Goal: Task Accomplishment & Management: Manage account settings

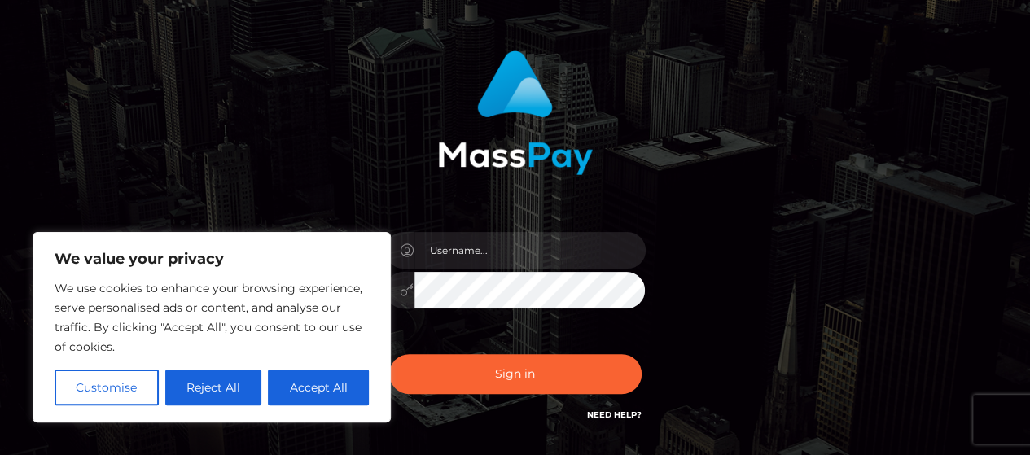
scroll to position [116, 0]
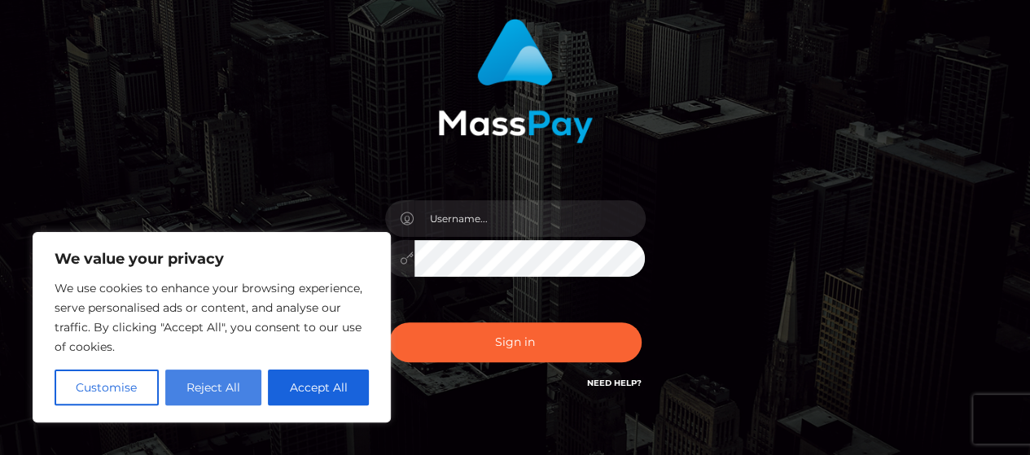
click at [221, 390] on button "Reject All" at bounding box center [213, 388] width 97 height 36
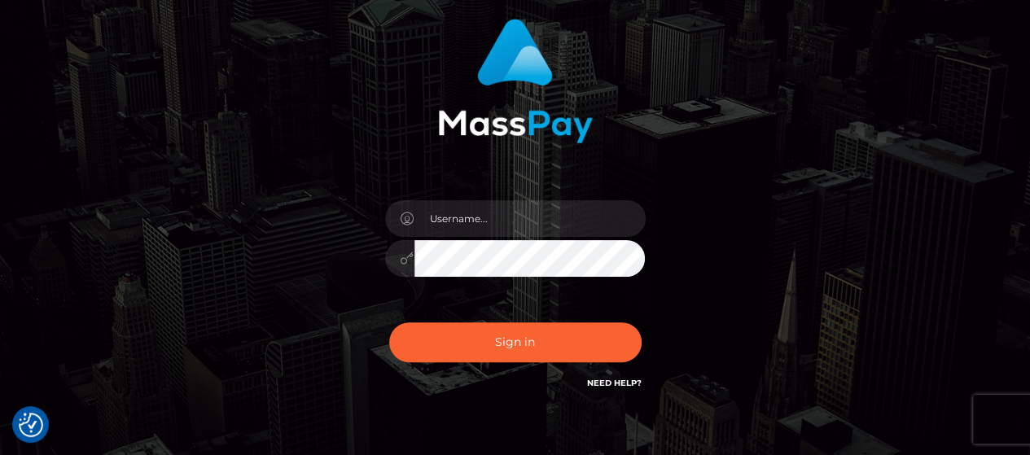
scroll to position [116, 0]
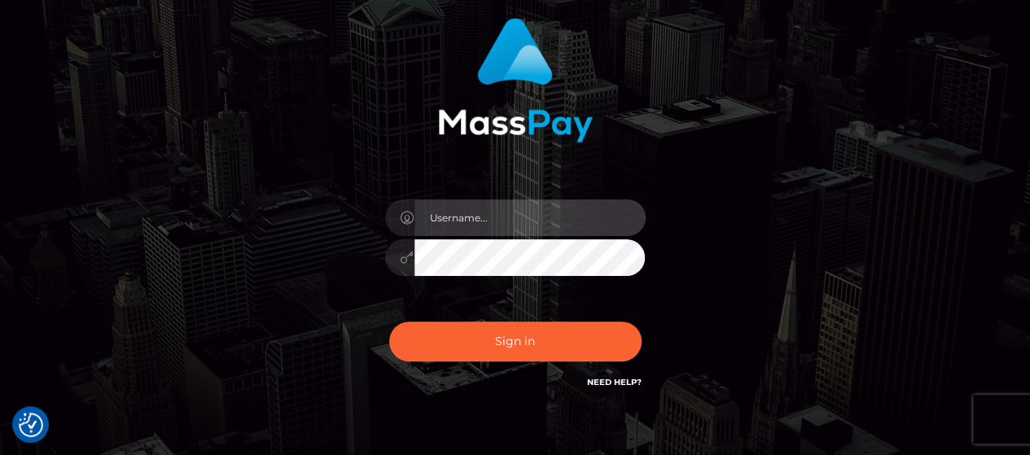
click at [510, 230] on input "text" at bounding box center [529, 217] width 231 height 37
type input "[EMAIL_ADDRESS][DOMAIN_NAME]"
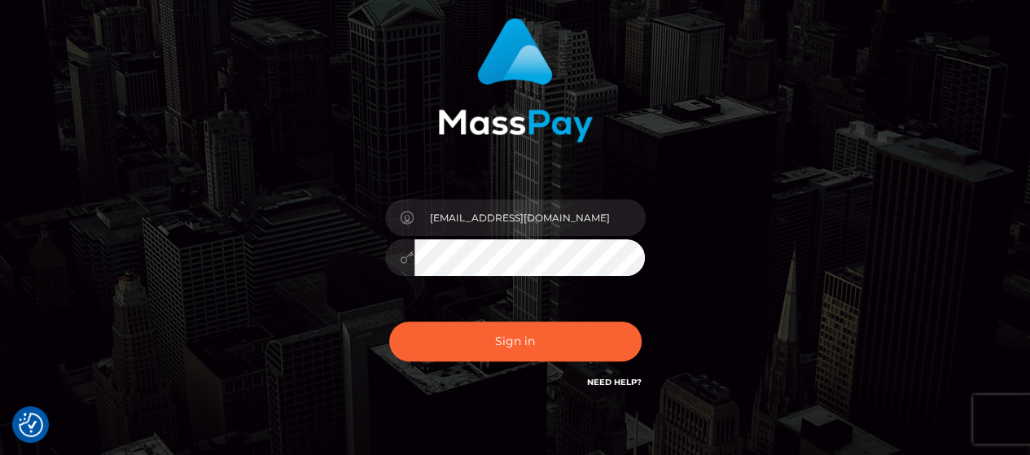
click at [389, 322] on button "Sign in" at bounding box center [515, 342] width 252 height 40
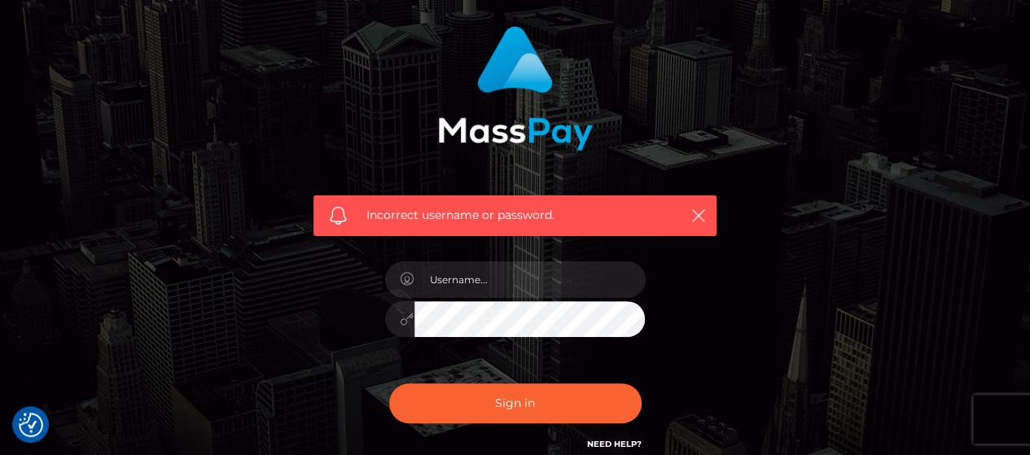
scroll to position [109, 0]
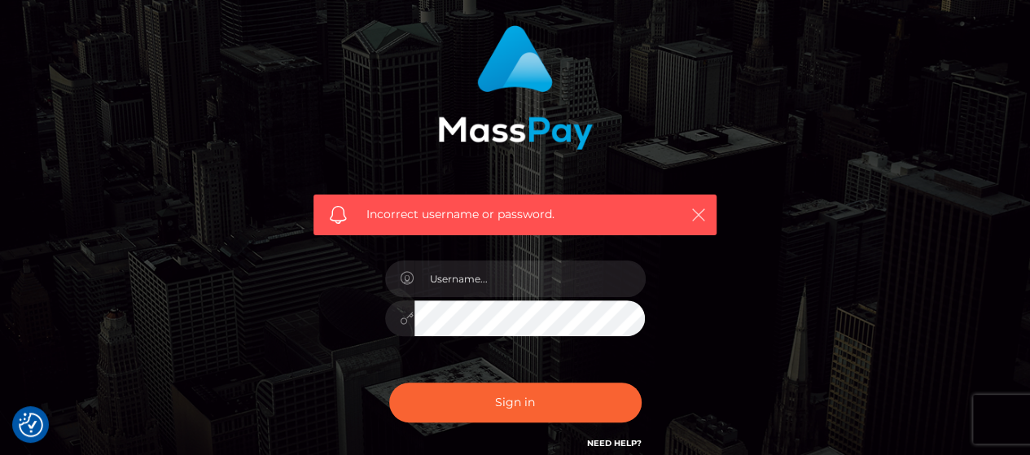
click at [698, 219] on icon "button" at bounding box center [698, 215] width 16 height 16
